Goal: Information Seeking & Learning: Check status

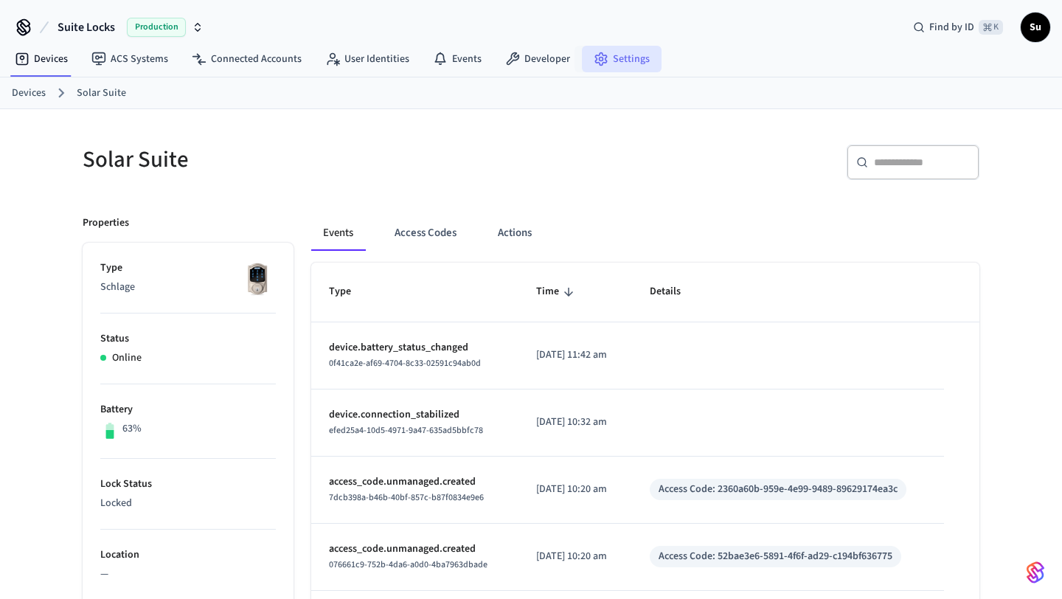
click at [609, 63] on link "Settings" at bounding box center [622, 59] width 80 height 27
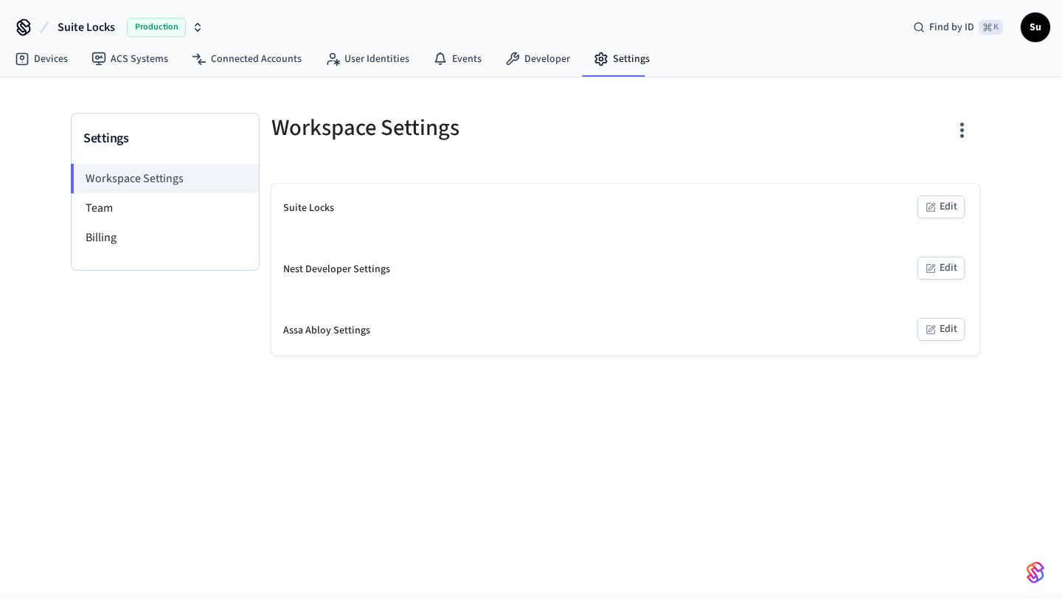
click at [27, 28] on icon at bounding box center [24, 27] width 24 height 24
click at [36, 63] on link "Devices" at bounding box center [41, 59] width 77 height 27
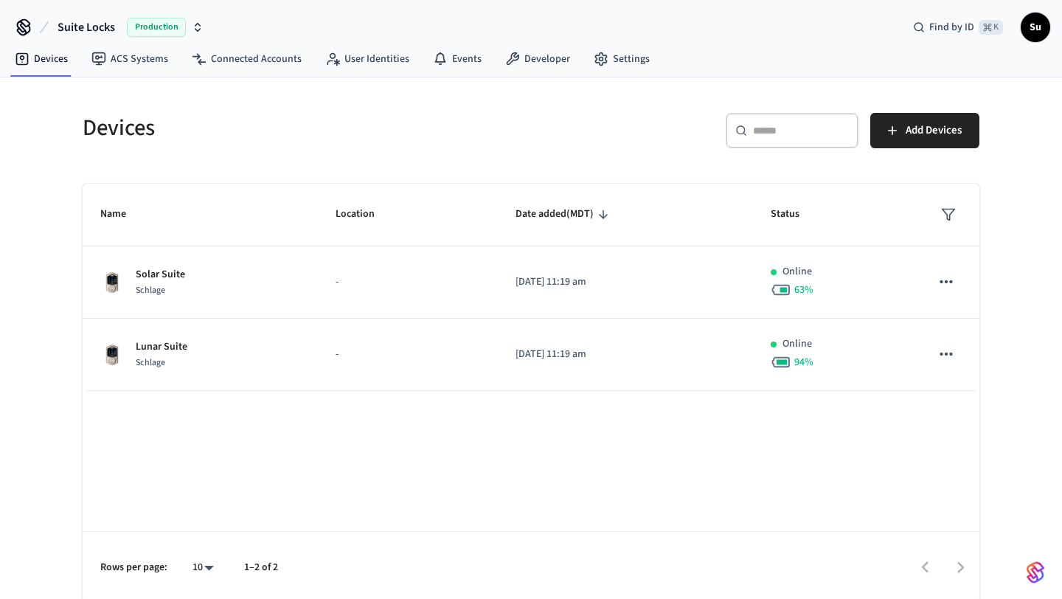
click at [1032, 18] on span "Su" at bounding box center [1035, 27] width 27 height 27
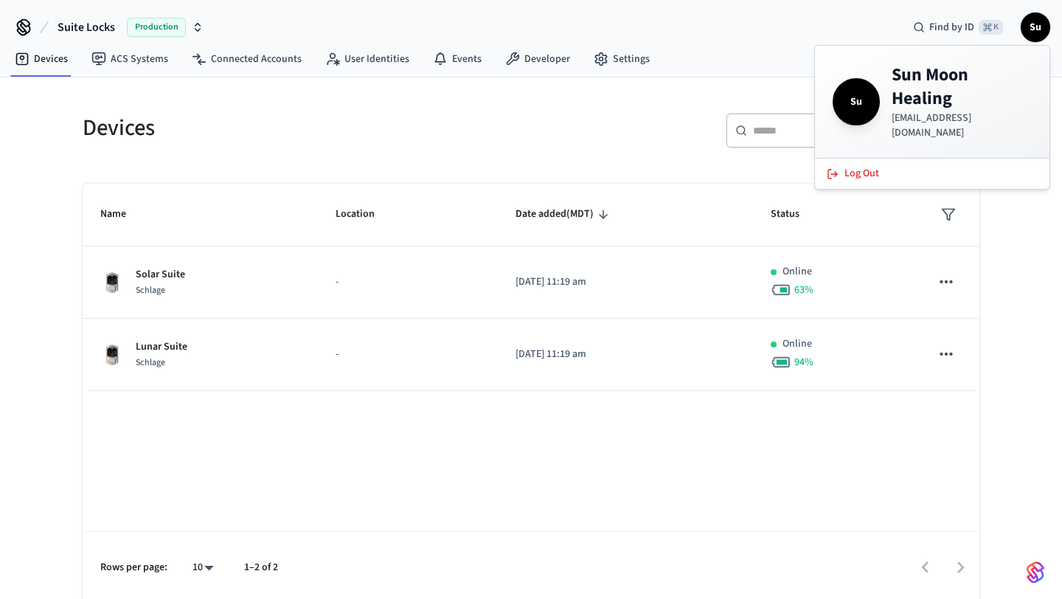
click at [925, 96] on h4 "Sun Moon Healing" at bounding box center [961, 86] width 140 height 47
click at [70, 26] on span "Suite Locks" at bounding box center [87, 27] width 58 height 18
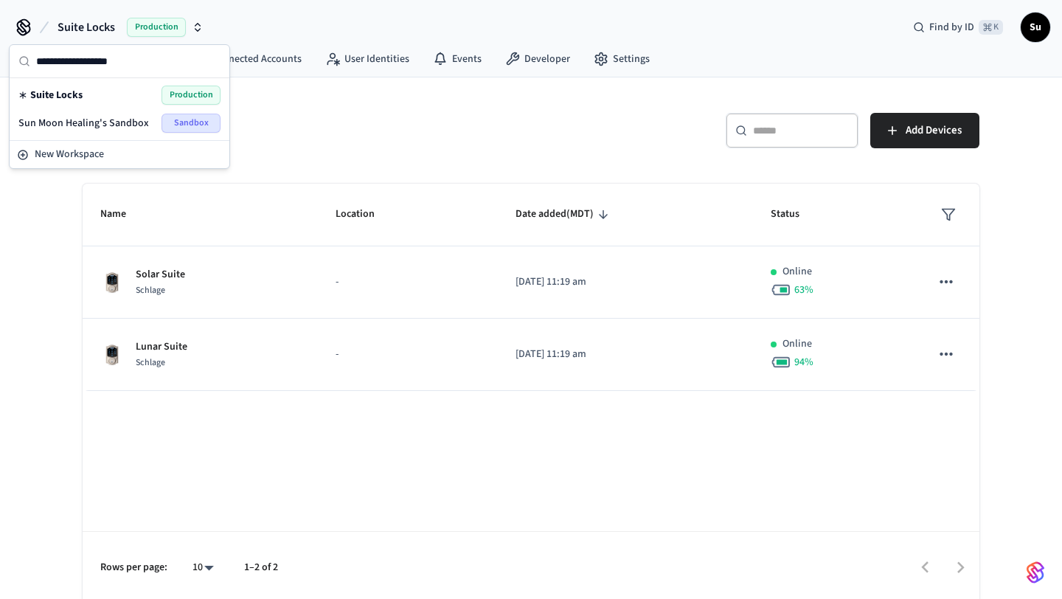
click at [19, 15] on icon at bounding box center [24, 27] width 24 height 24
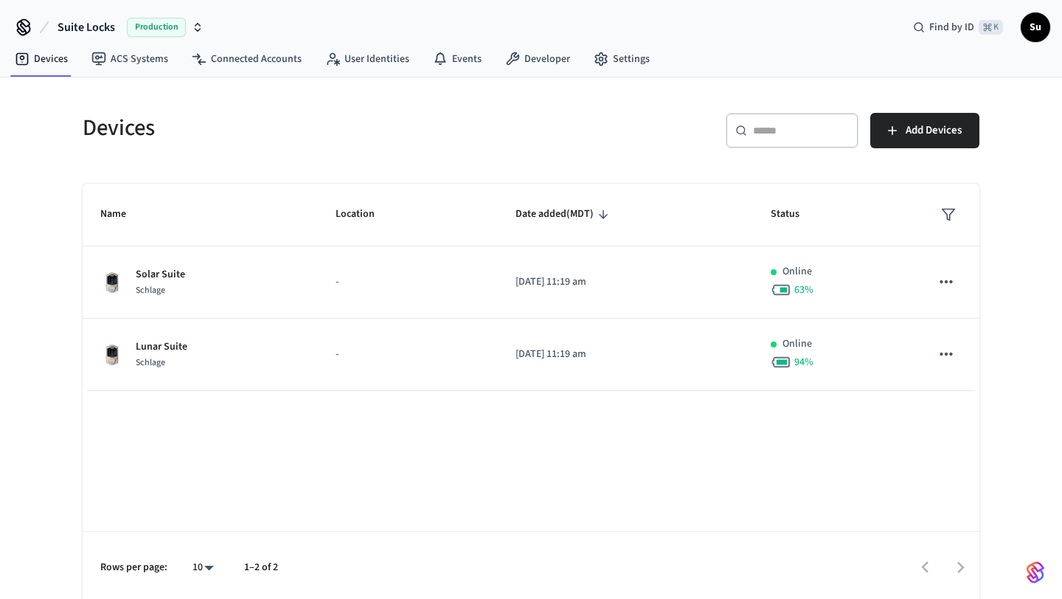
click at [29, 25] on icon at bounding box center [24, 26] width 12 height 12
click at [25, 21] on icon at bounding box center [24, 27] width 24 height 24
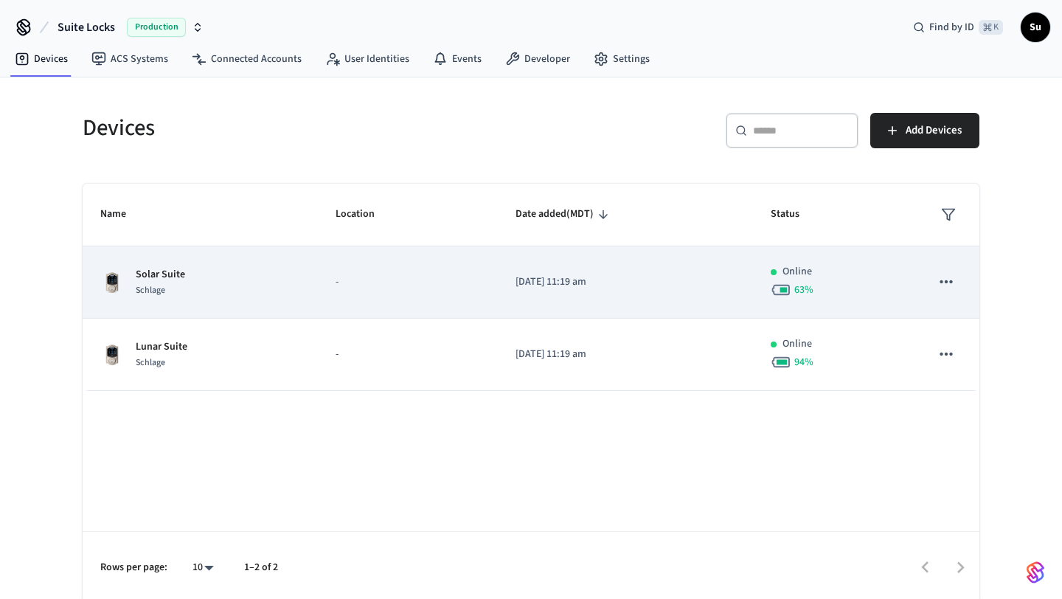
click at [220, 277] on div "Solar Suite Schlage" at bounding box center [200, 282] width 200 height 31
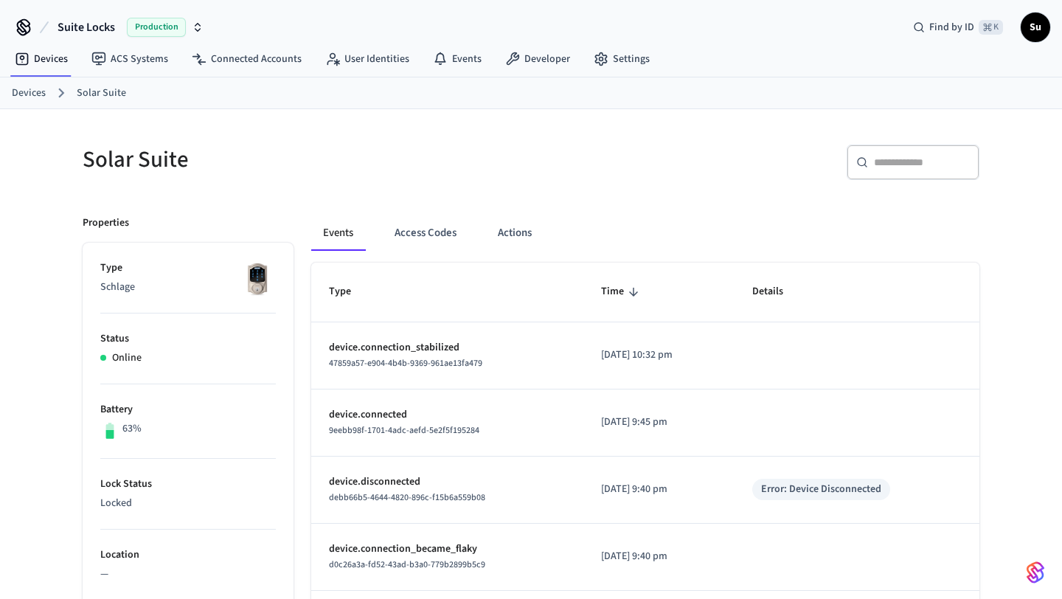
click at [38, 94] on link "Devices" at bounding box center [29, 93] width 34 height 15
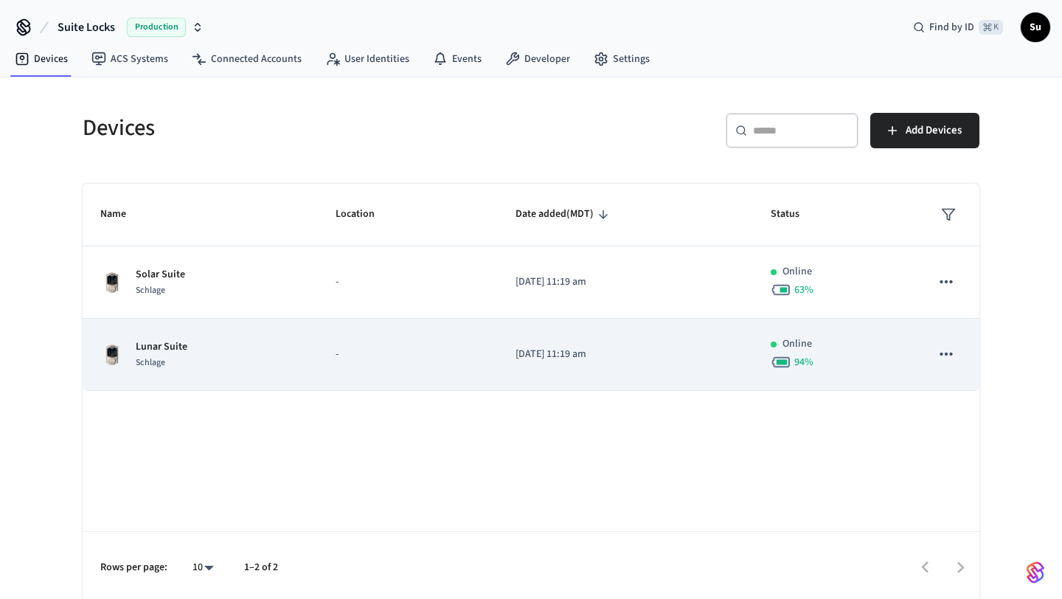
click at [246, 347] on div "Lunar Suite Schlage" at bounding box center [200, 354] width 200 height 31
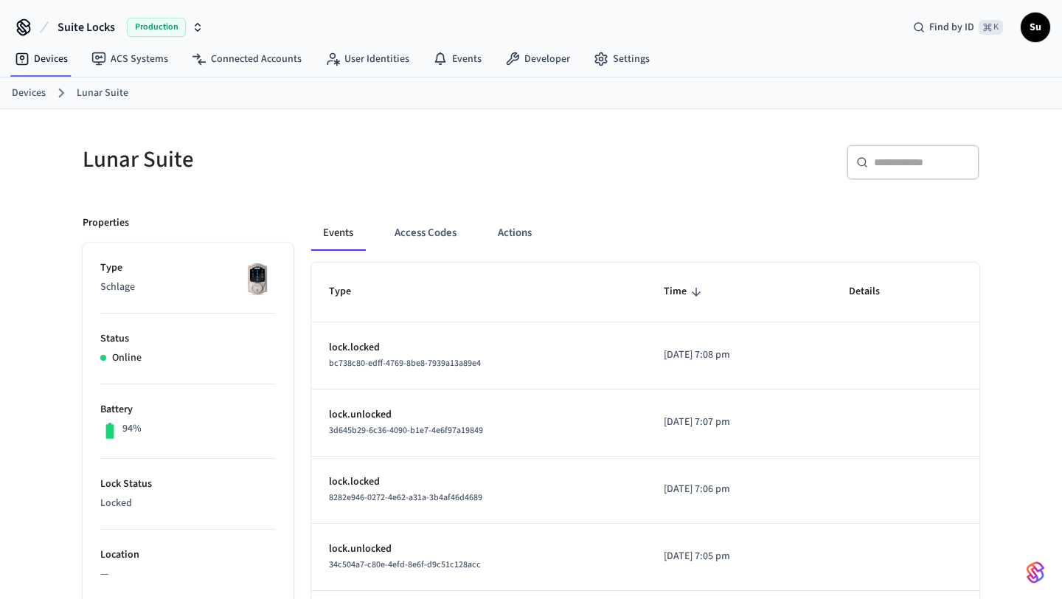
click at [32, 95] on link "Devices" at bounding box center [29, 93] width 34 height 15
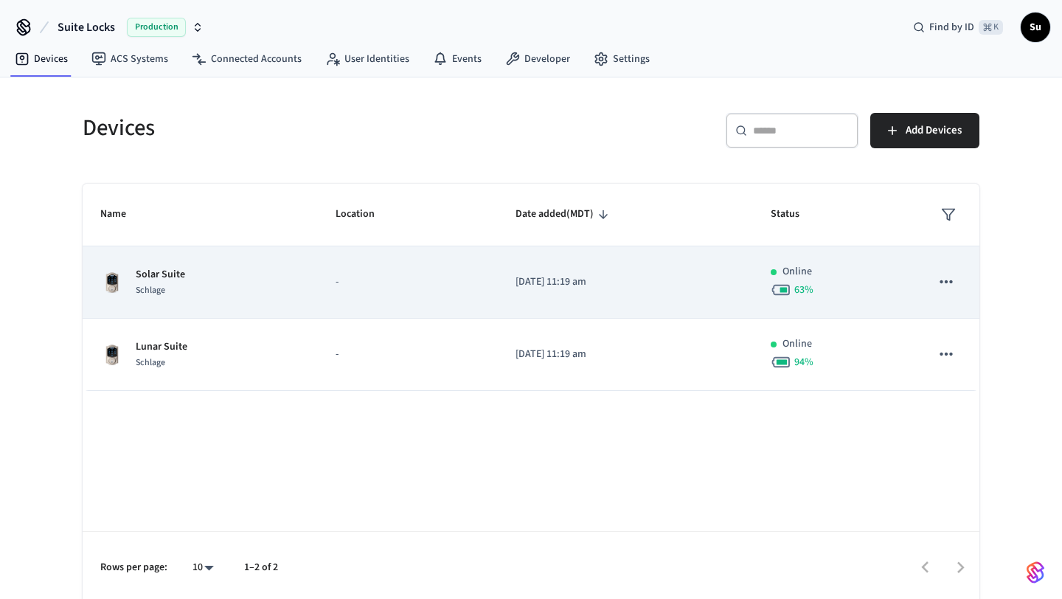
click at [207, 291] on div "Solar Suite Schlage" at bounding box center [200, 282] width 200 height 31
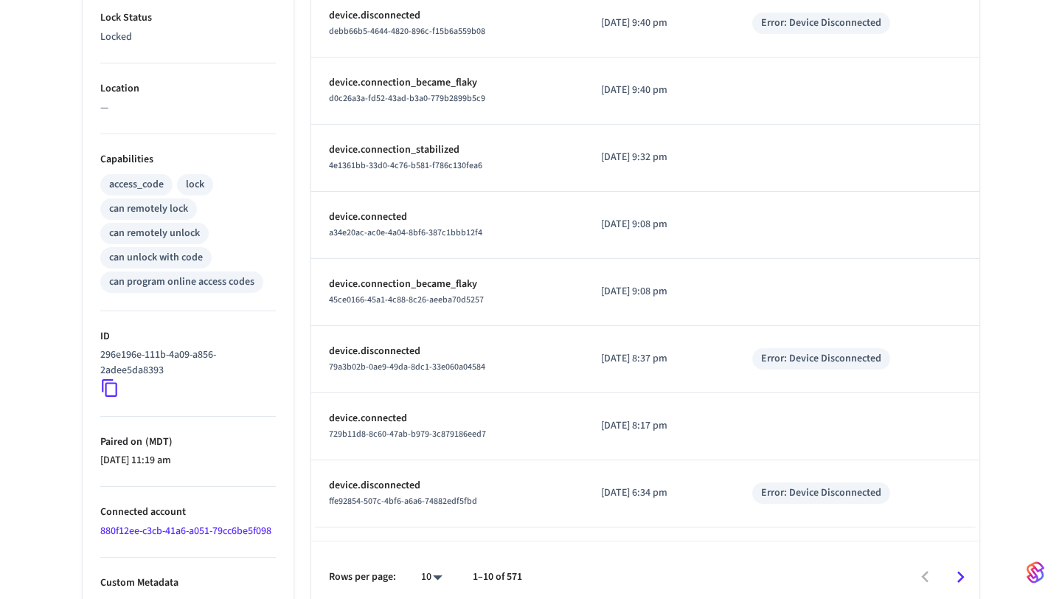
scroll to position [479, 0]
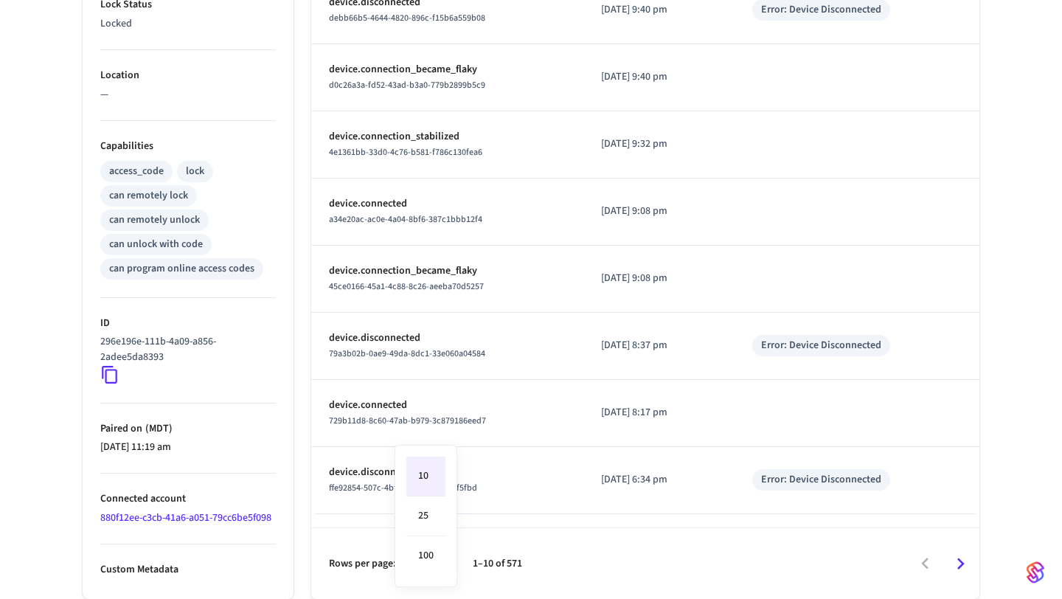
click at [436, 562] on body "Suite Locks Production Find by ID ⌘ K Su Devices ACS Systems Connected Accounts…" at bounding box center [531, 60] width 1062 height 1078
click at [436, 562] on li "100" at bounding box center [425, 555] width 39 height 39
type input "***"
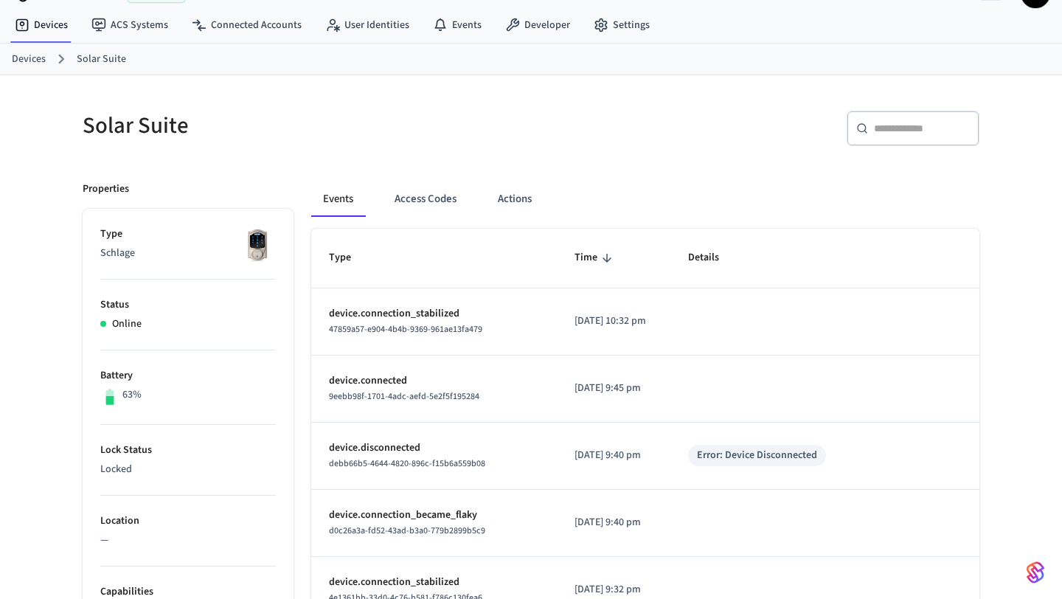
scroll to position [0, 0]
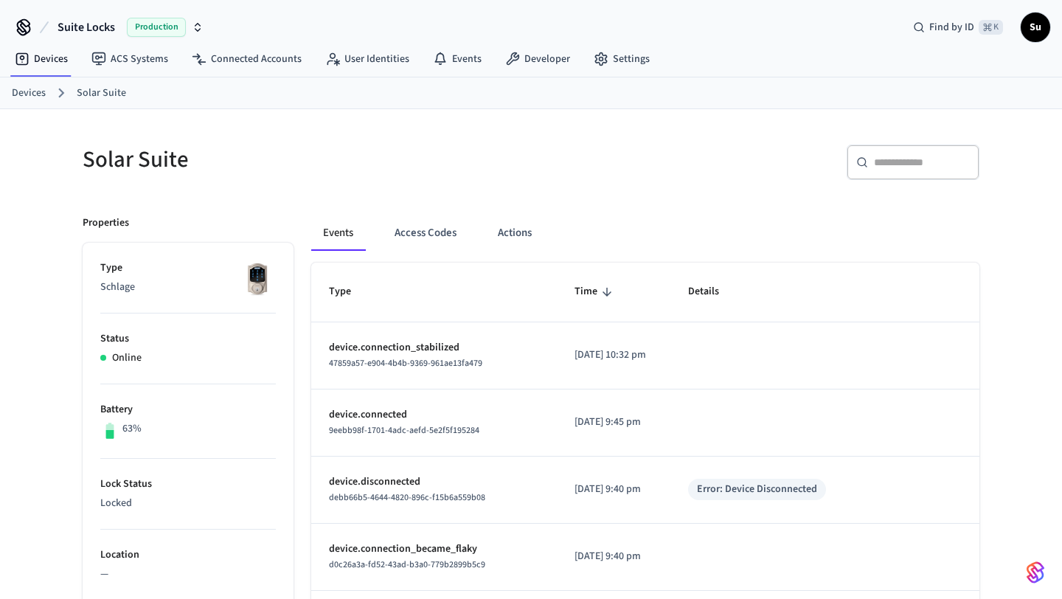
click at [32, 93] on link "Devices" at bounding box center [29, 93] width 34 height 15
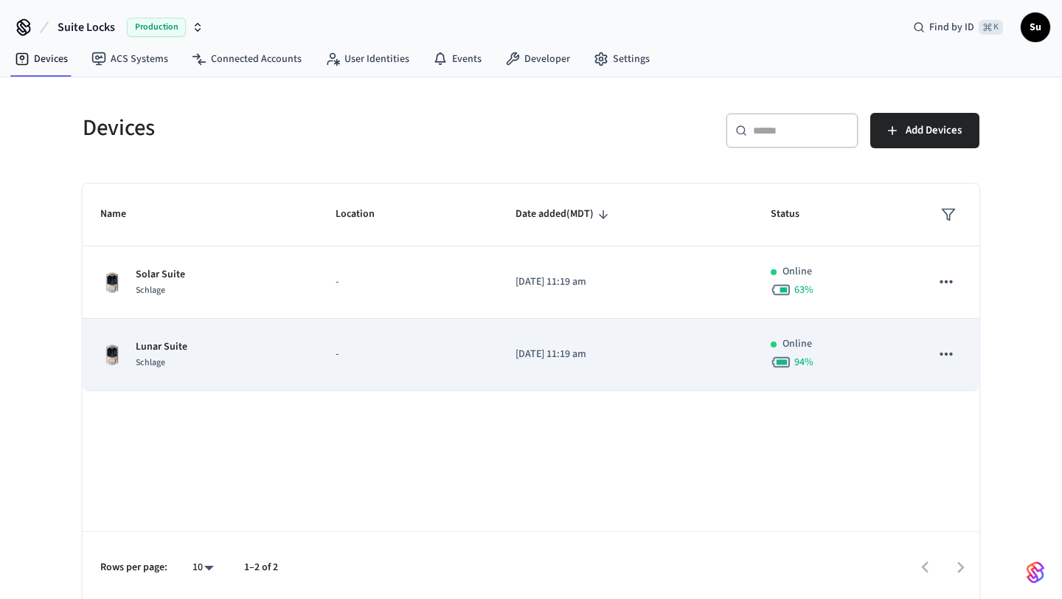
click at [178, 338] on td "Lunar Suite Schlage" at bounding box center [200, 354] width 235 height 72
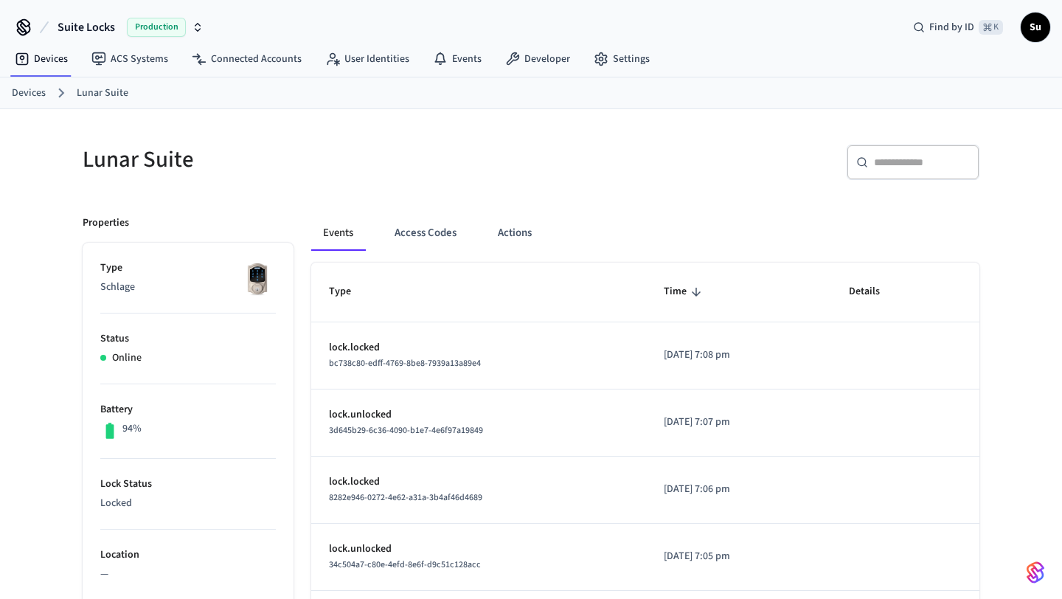
click at [502, 444] on td "lock.unlocked 3d645b29-6c36-4090-b1e7-4e6f97a19849" at bounding box center [478, 422] width 335 height 67
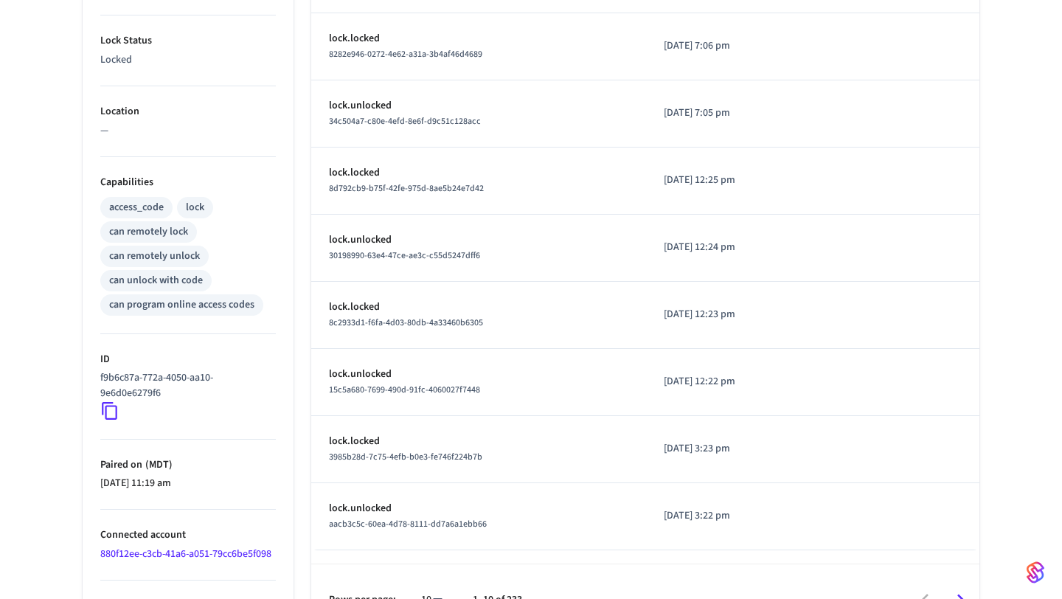
scroll to position [479, 0]
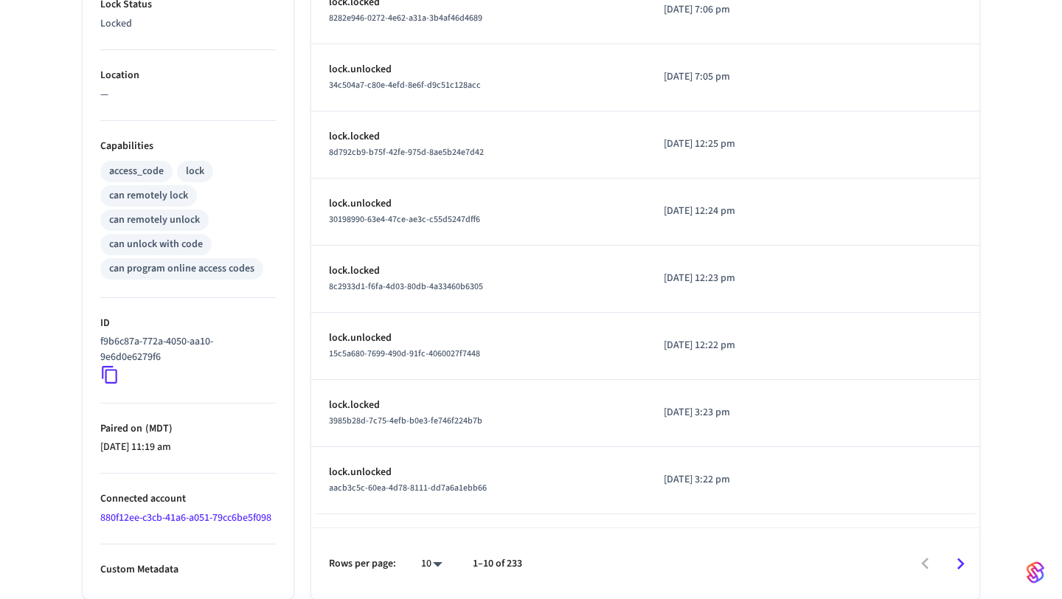
click at [433, 563] on body "Suite Locks Production Find by ID ⌘ K Su Devices ACS Systems Connected Accounts…" at bounding box center [531, 60] width 1062 height 1078
click at [433, 562] on li "100" at bounding box center [425, 555] width 39 height 39
type input "***"
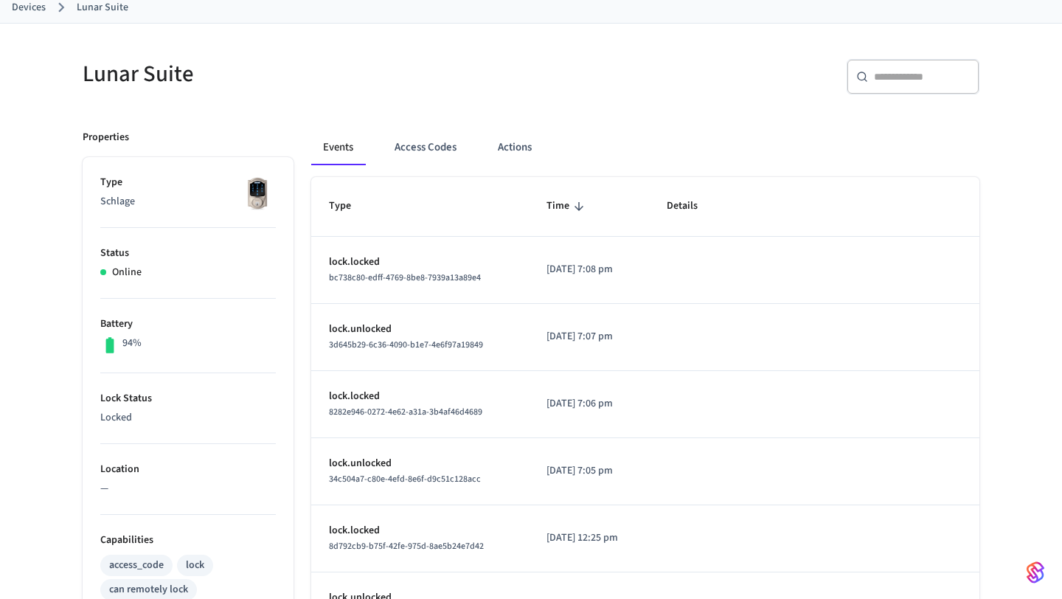
scroll to position [74, 0]
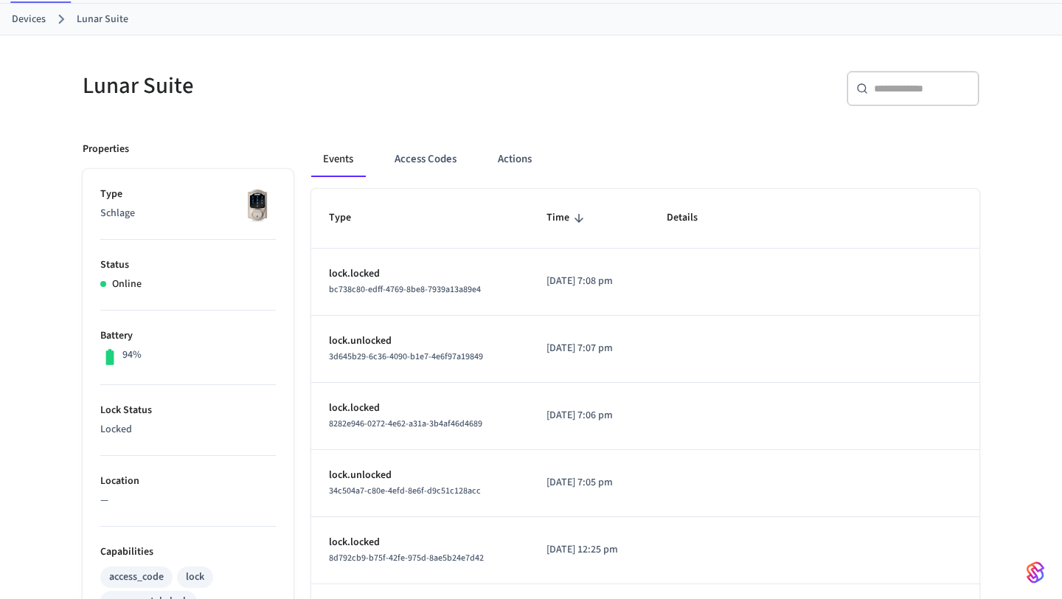
click at [32, 18] on link "Devices" at bounding box center [29, 19] width 34 height 15
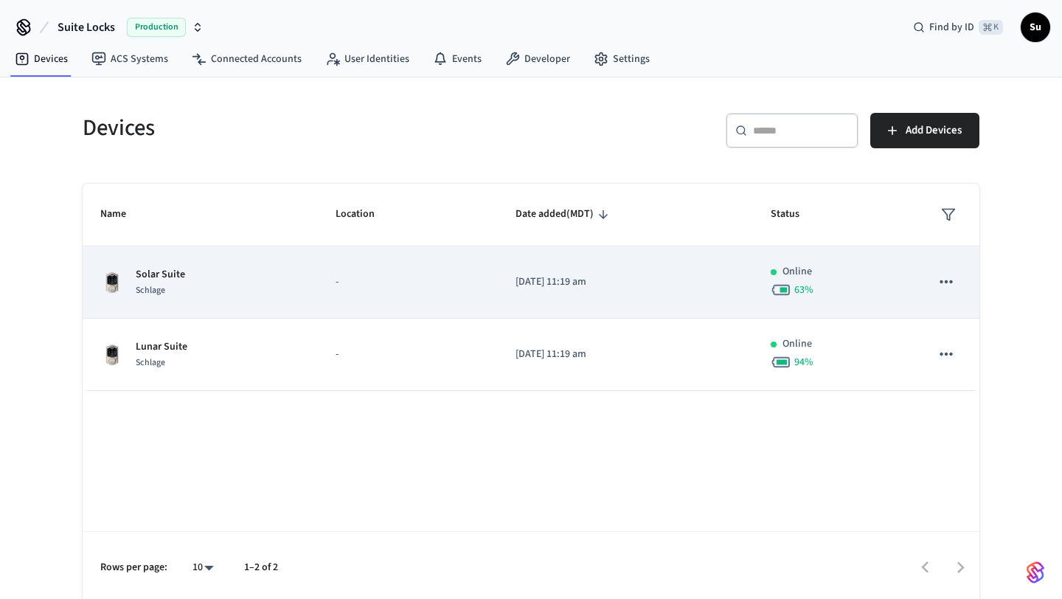
click at [596, 288] on p "[DATE] 11:19 am" at bounding box center [625, 281] width 220 height 15
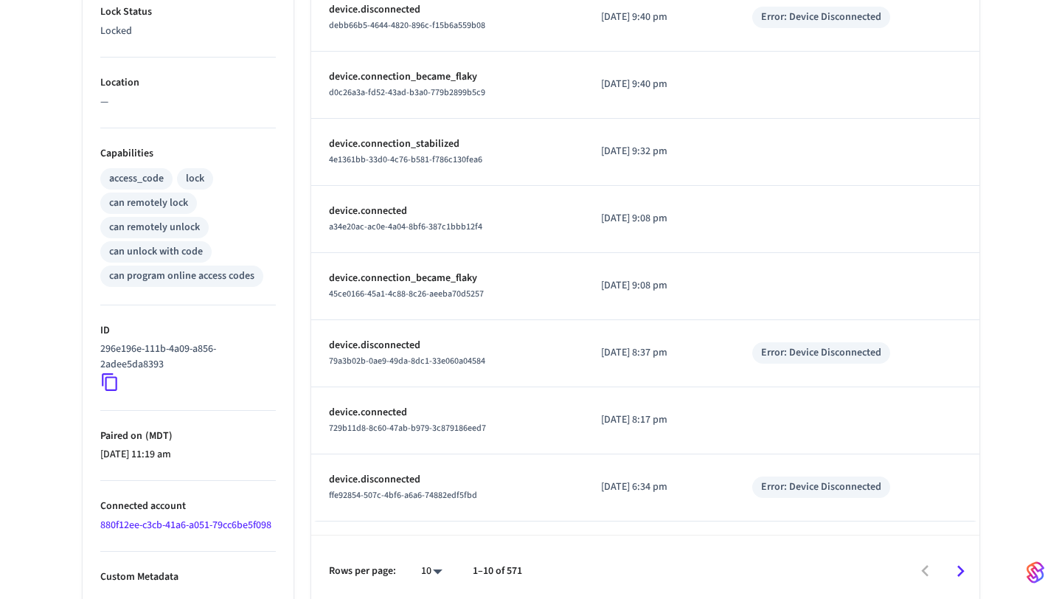
scroll to position [479, 0]
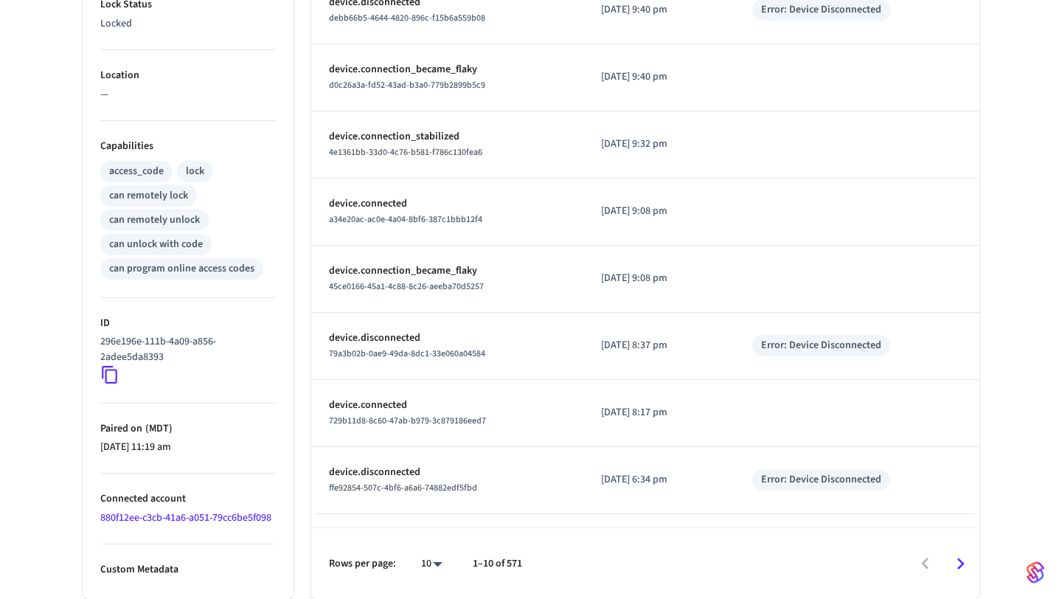
click at [436, 565] on body "Suite Locks Production Find by ID ⌘ K Su Devices ACS Systems Connected Accounts…" at bounding box center [531, 60] width 1062 height 1078
click at [434, 554] on li "100" at bounding box center [425, 555] width 39 height 39
type input "***"
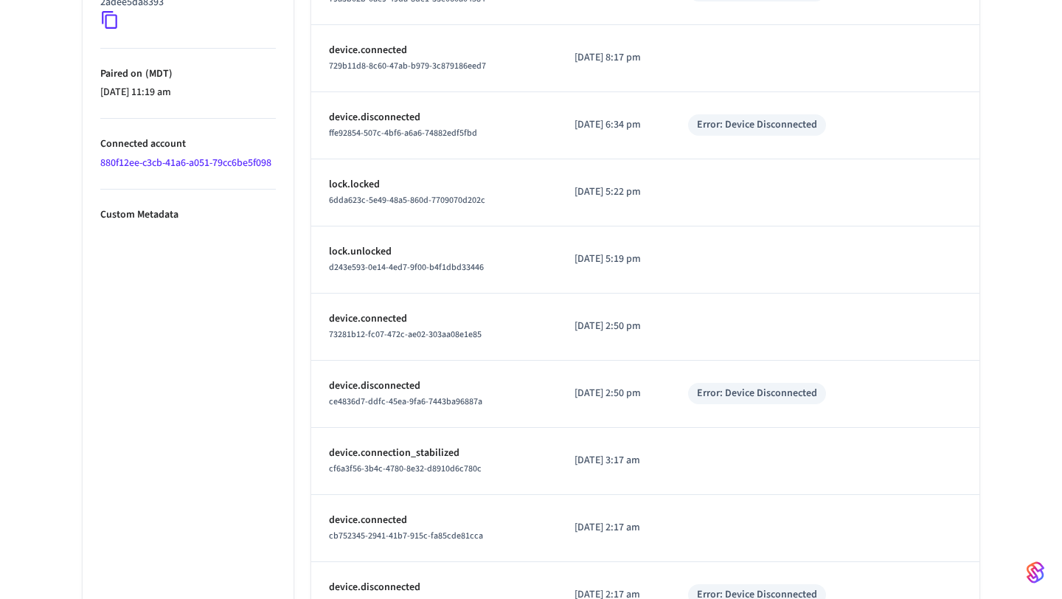
scroll to position [831, 0]
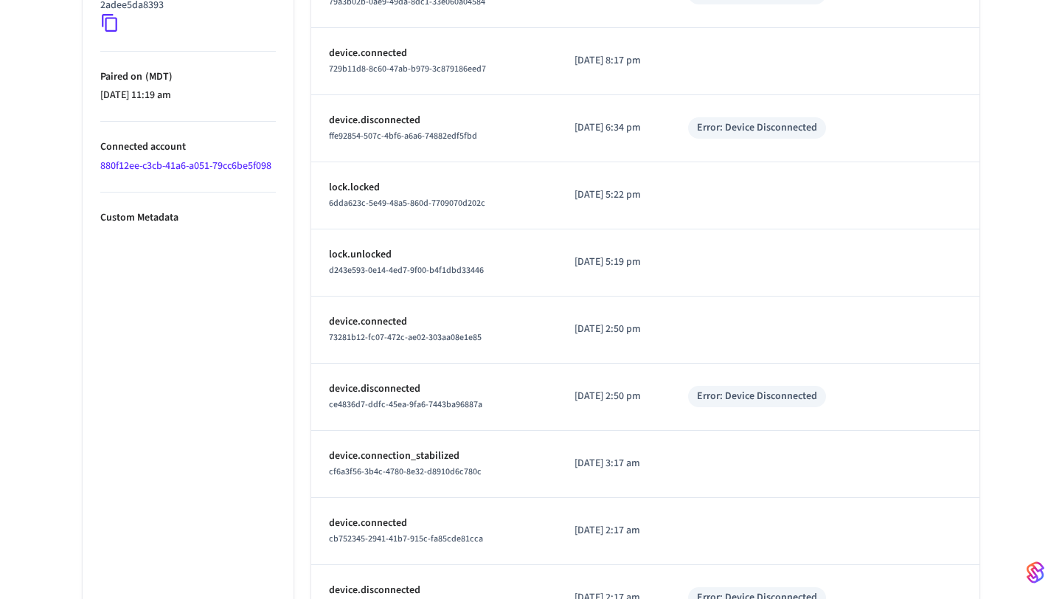
click at [652, 134] on p "[DATE] 6:34 pm" at bounding box center [612, 127] width 77 height 15
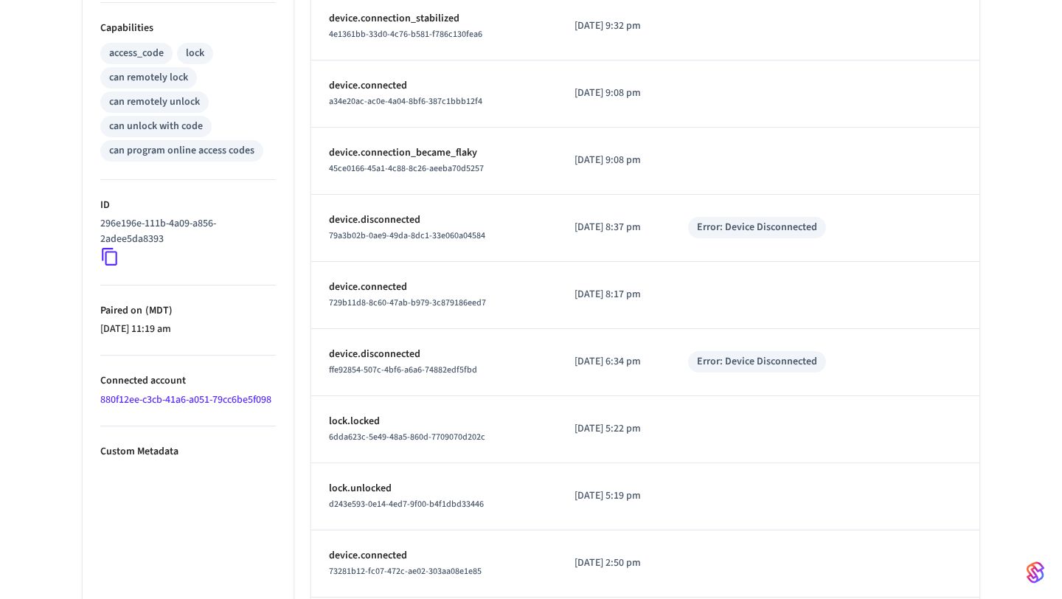
scroll to position [0, 0]
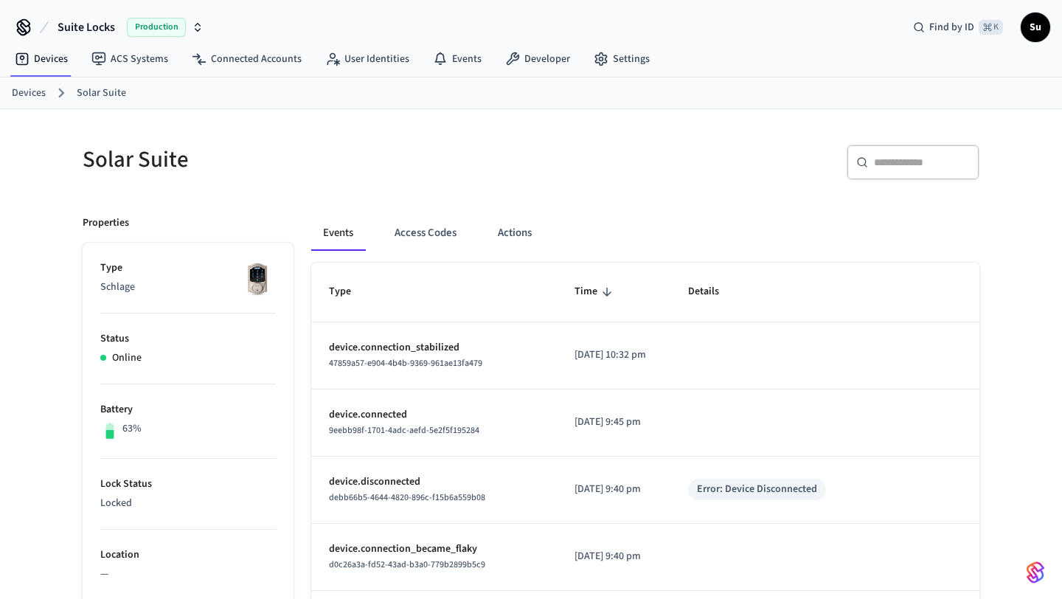
click at [110, 94] on link "Solar Suite" at bounding box center [101, 93] width 49 height 15
click at [31, 97] on link "Devices" at bounding box center [29, 93] width 34 height 15
